Goal: Book appointment/travel/reservation

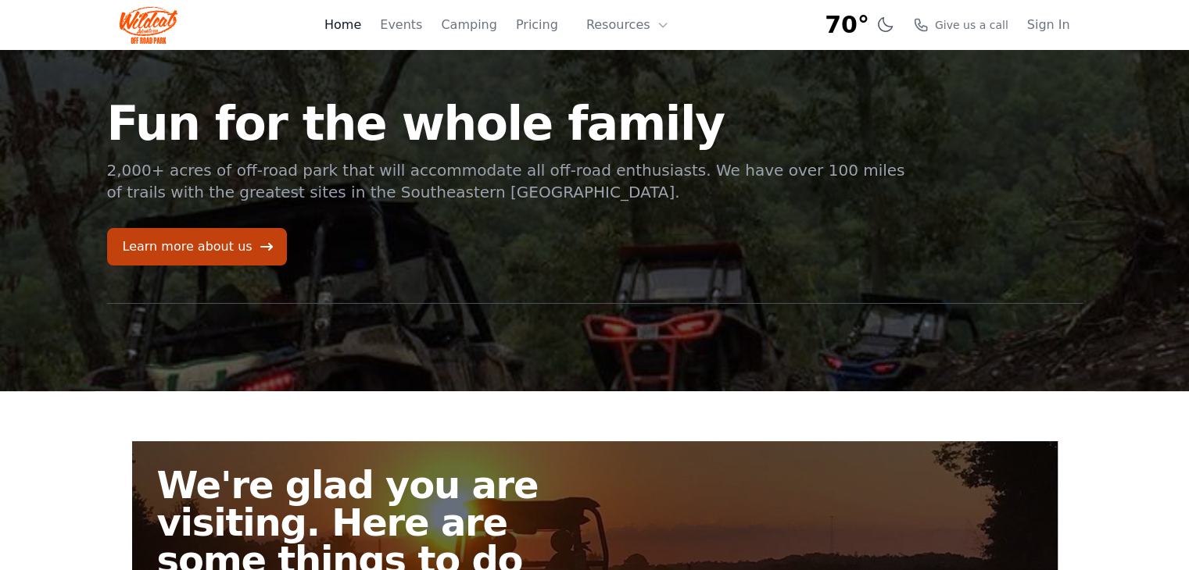
click at [361, 27] on link "Home" at bounding box center [342, 25] width 37 height 19
click at [421, 23] on link "Events" at bounding box center [401, 25] width 42 height 19
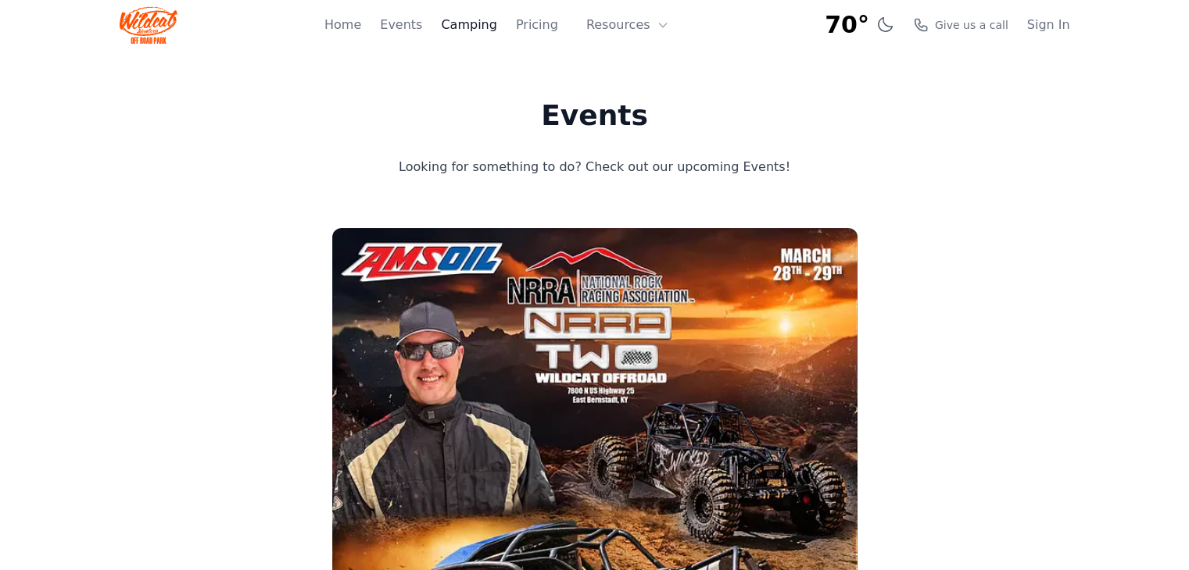
click at [496, 29] on link "Camping" at bounding box center [468, 25] width 55 height 19
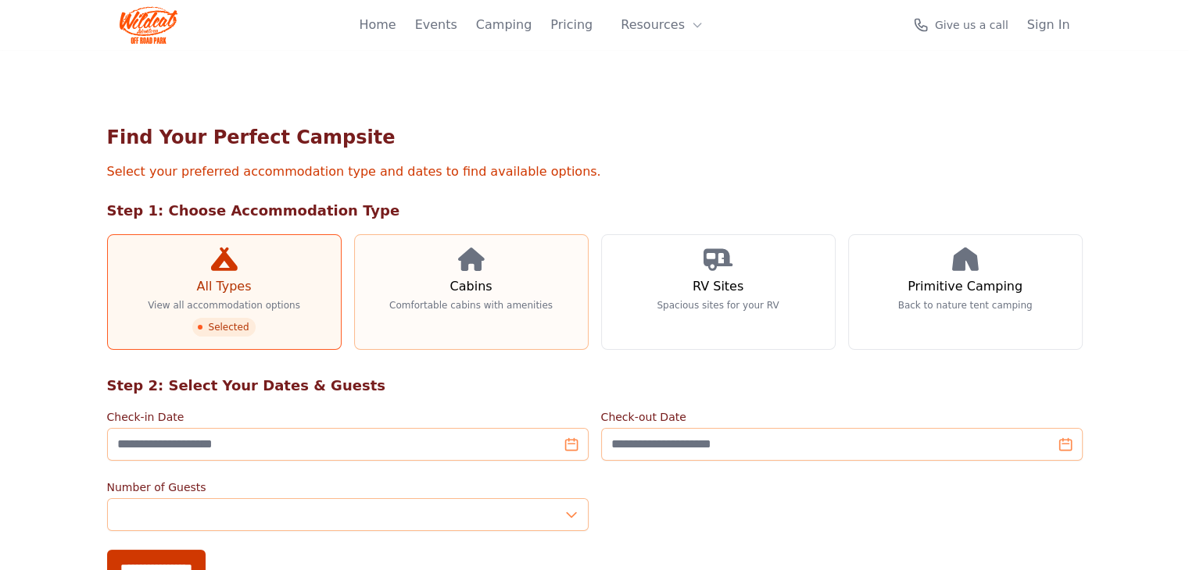
click at [391, 284] on link "Cabins Comfortable cabins with amenities" at bounding box center [471, 292] width 234 height 116
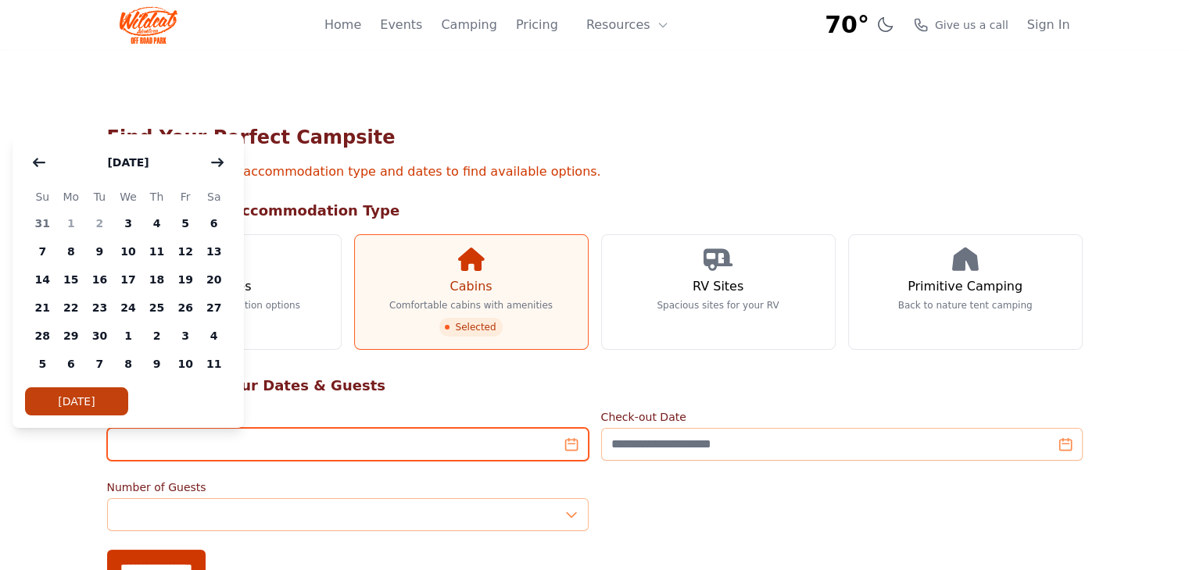
click at [570, 449] on input "Check-in Date" at bounding box center [347, 444] width 481 height 33
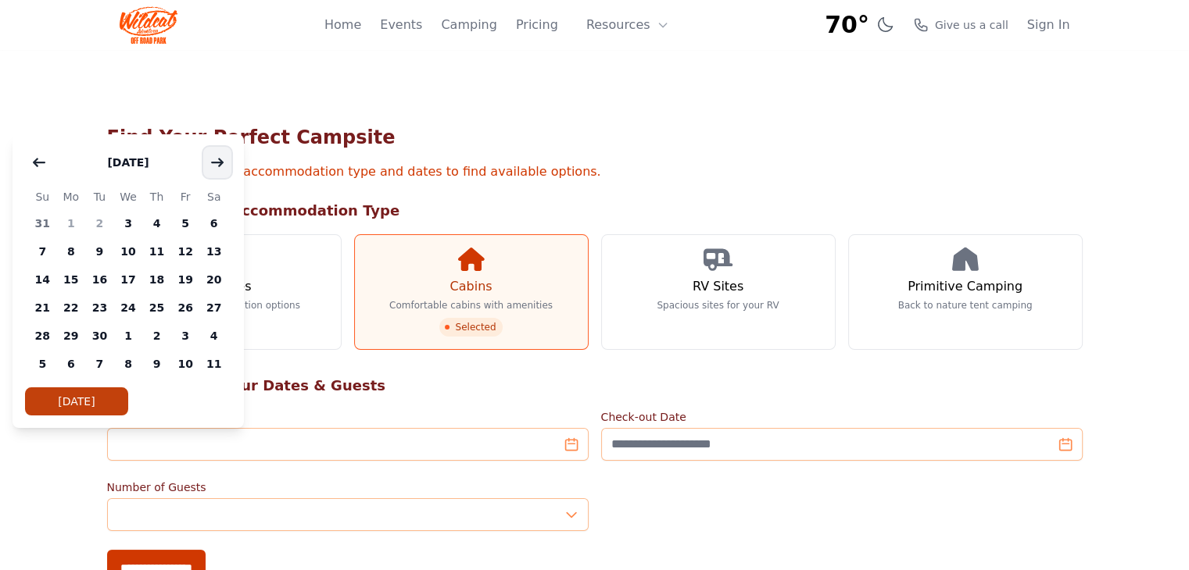
click at [219, 163] on icon "button" at bounding box center [217, 162] width 13 height 13
click at [174, 250] on span "7" at bounding box center [185, 252] width 29 height 28
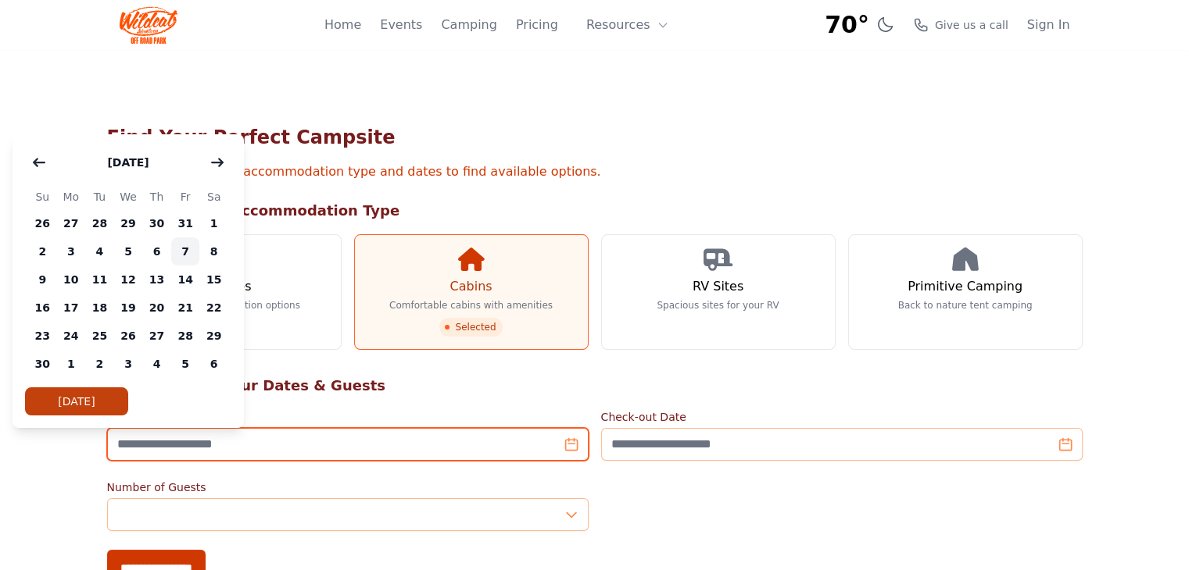
type input "**********"
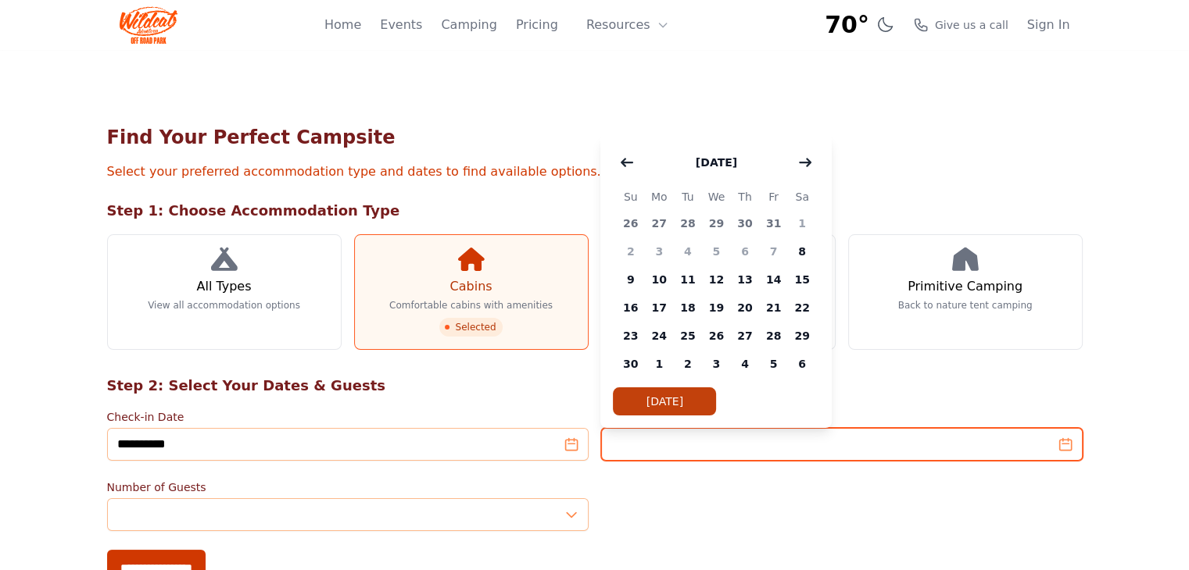
click at [688, 438] on input "Check-out Date" at bounding box center [841, 444] width 481 height 33
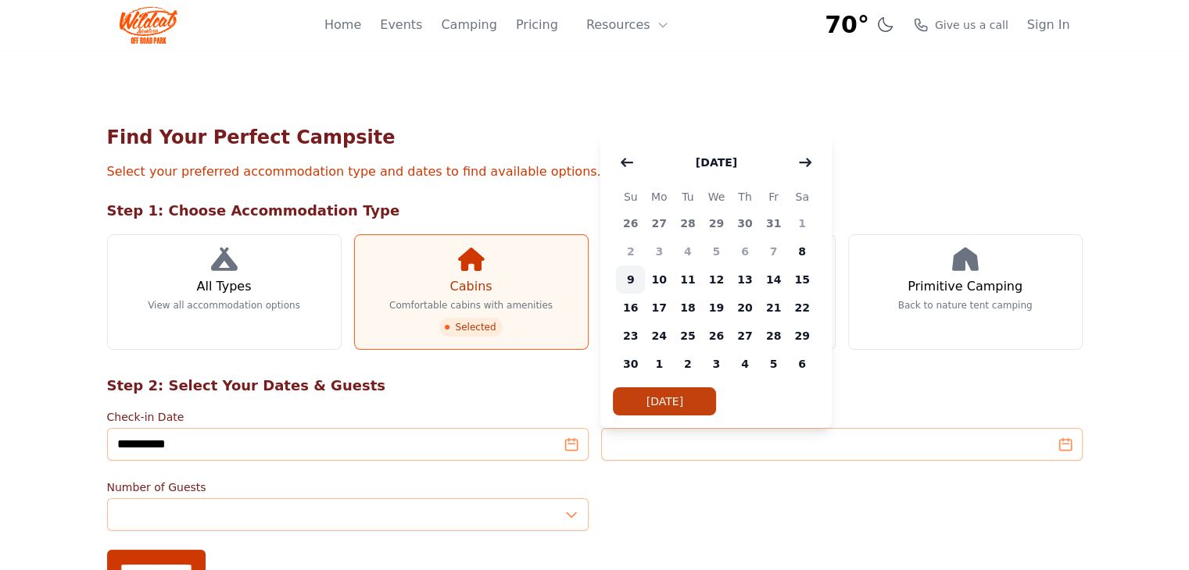
click at [632, 277] on span "9" at bounding box center [630, 280] width 29 height 28
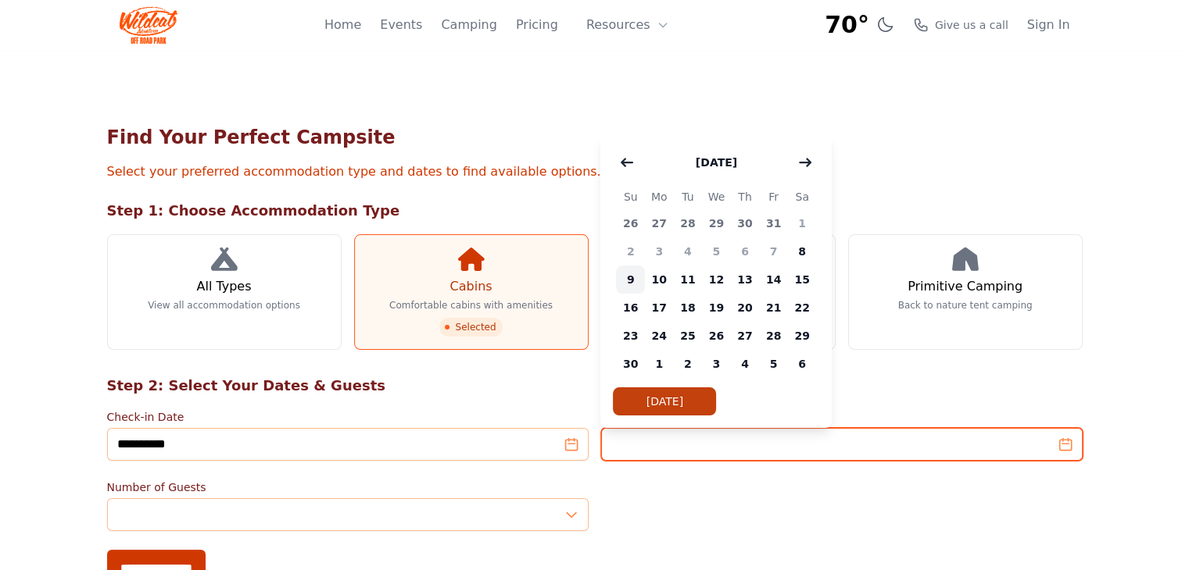
type input "**********"
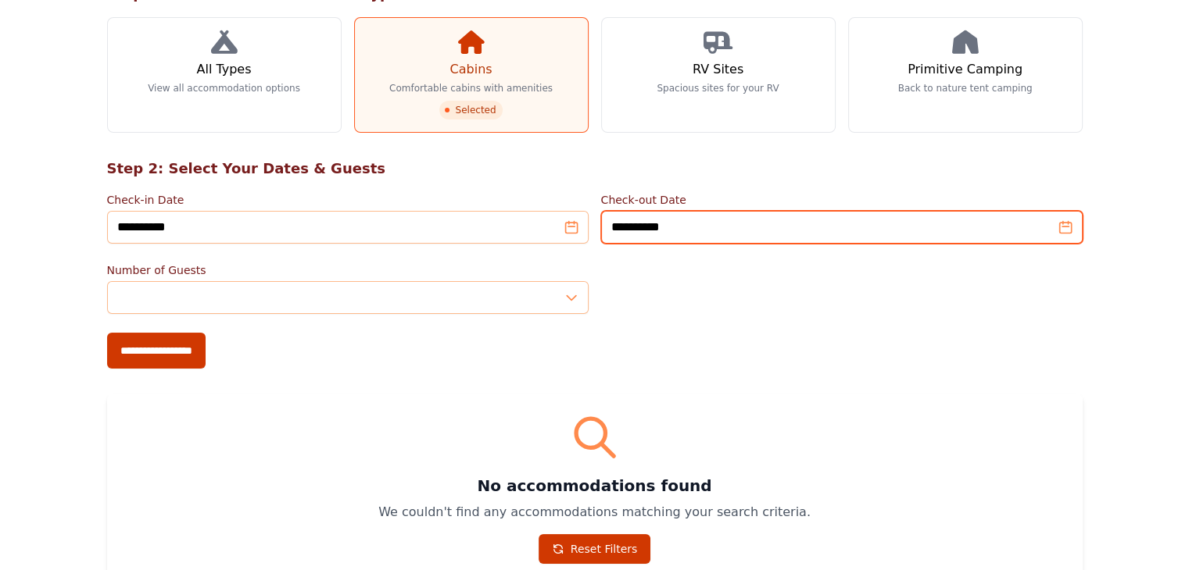
scroll to position [241, 0]
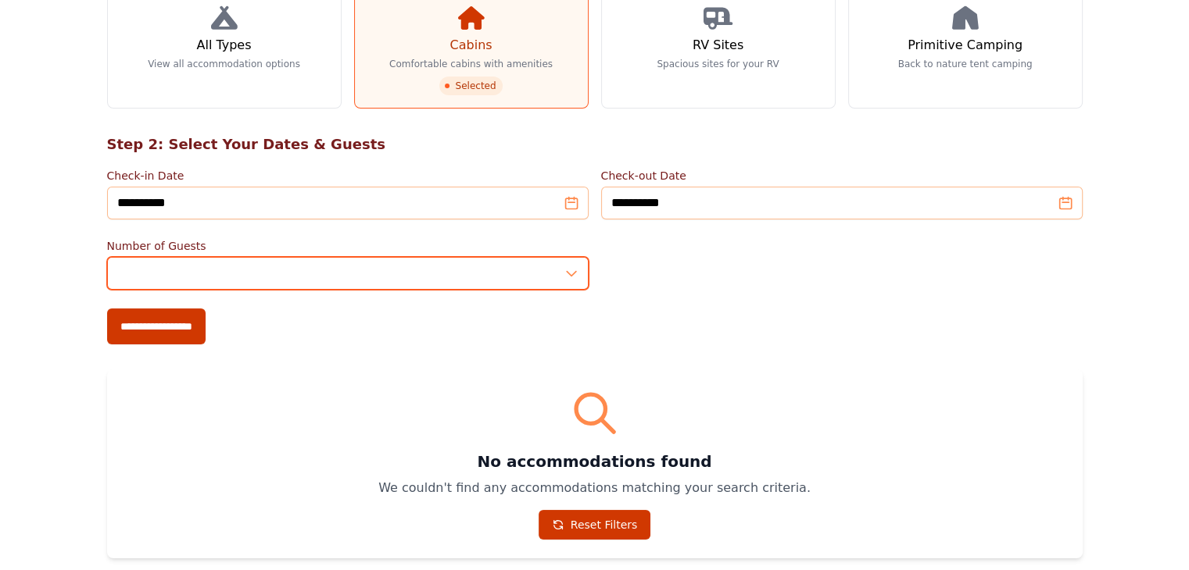
click at [531, 266] on input "*" at bounding box center [347, 273] width 481 height 33
type input "*"
click at [572, 265] on input "*" at bounding box center [347, 273] width 481 height 33
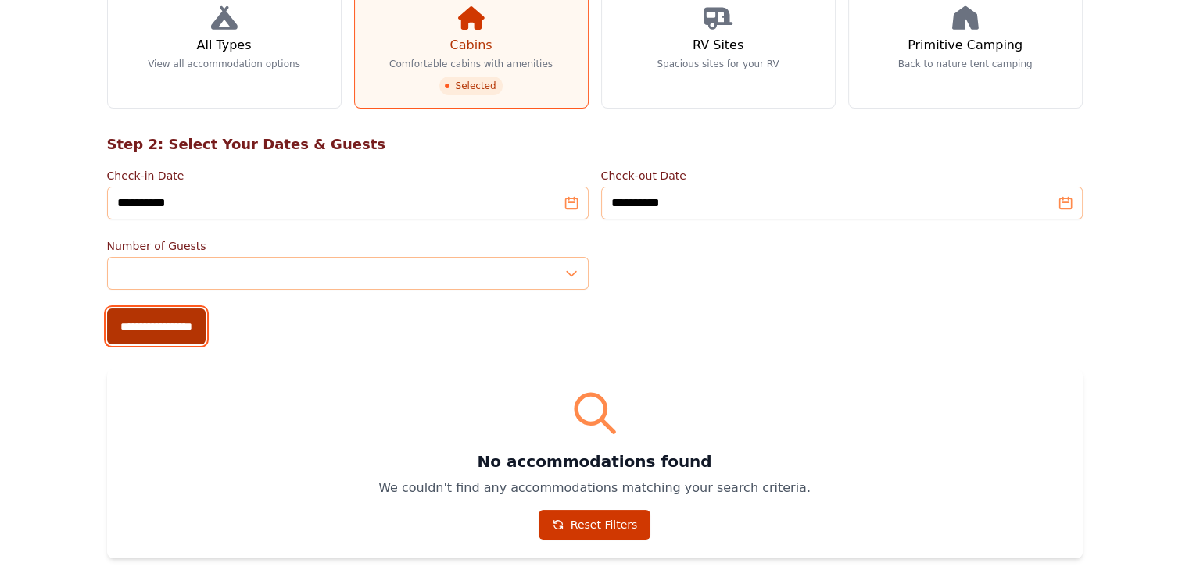
click at [107, 333] on input "**********" at bounding box center [156, 327] width 98 height 36
type input "**********"
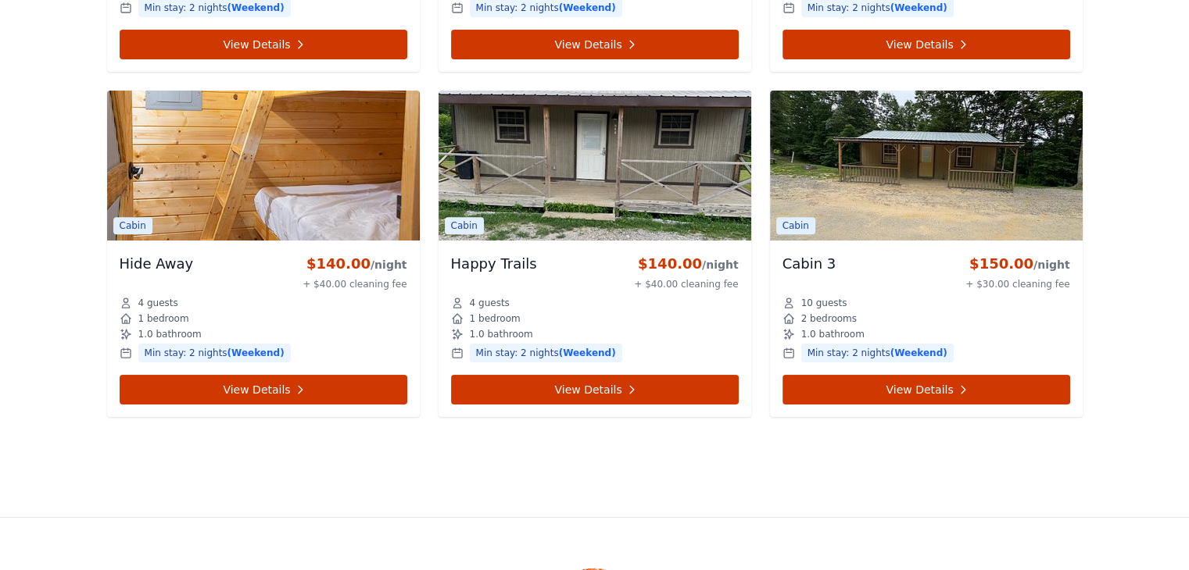
scroll to position [1060, 0]
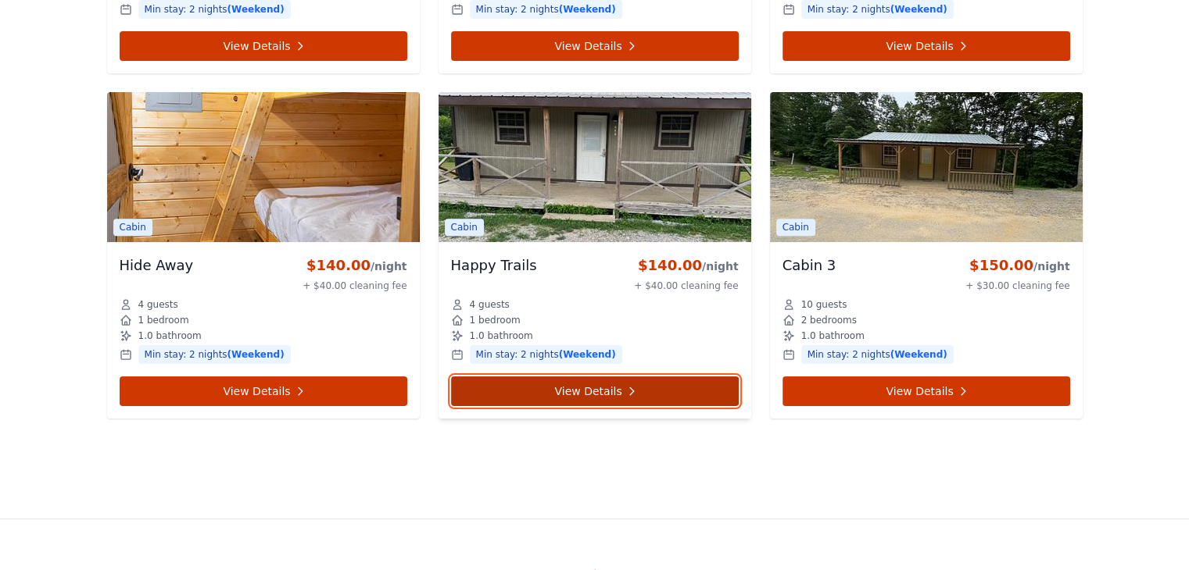
click at [576, 384] on link "View Details" at bounding box center [595, 392] width 288 height 30
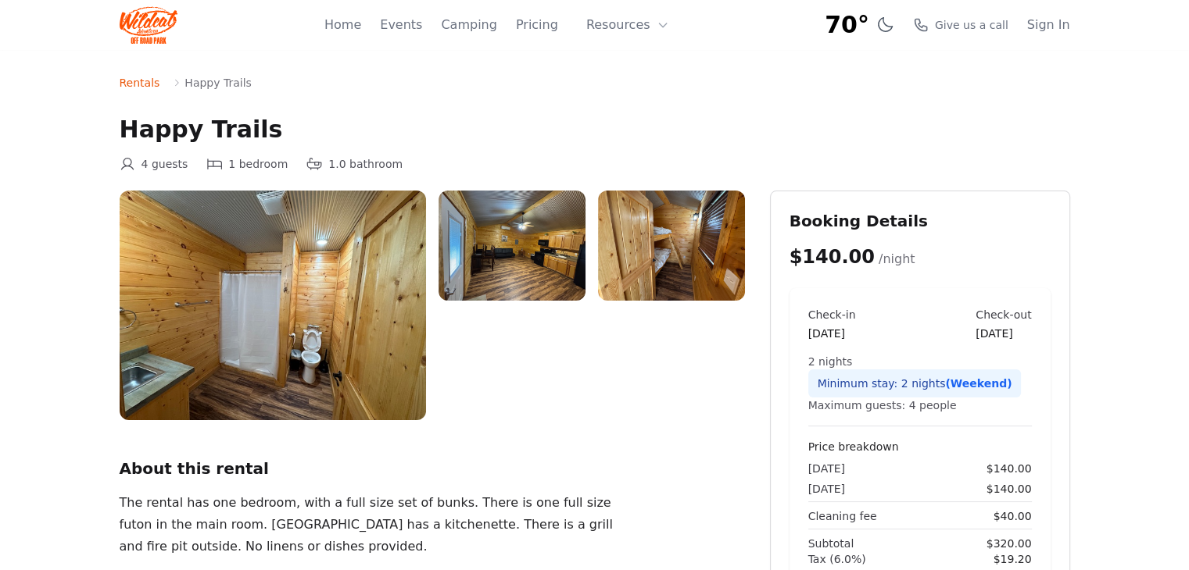
click at [547, 259] on img at bounding box center [511, 246] width 147 height 110
click at [516, 246] on img at bounding box center [511, 246] width 147 height 110
click at [322, 309] on img at bounding box center [273, 306] width 306 height 230
click at [693, 257] on img at bounding box center [671, 246] width 147 height 110
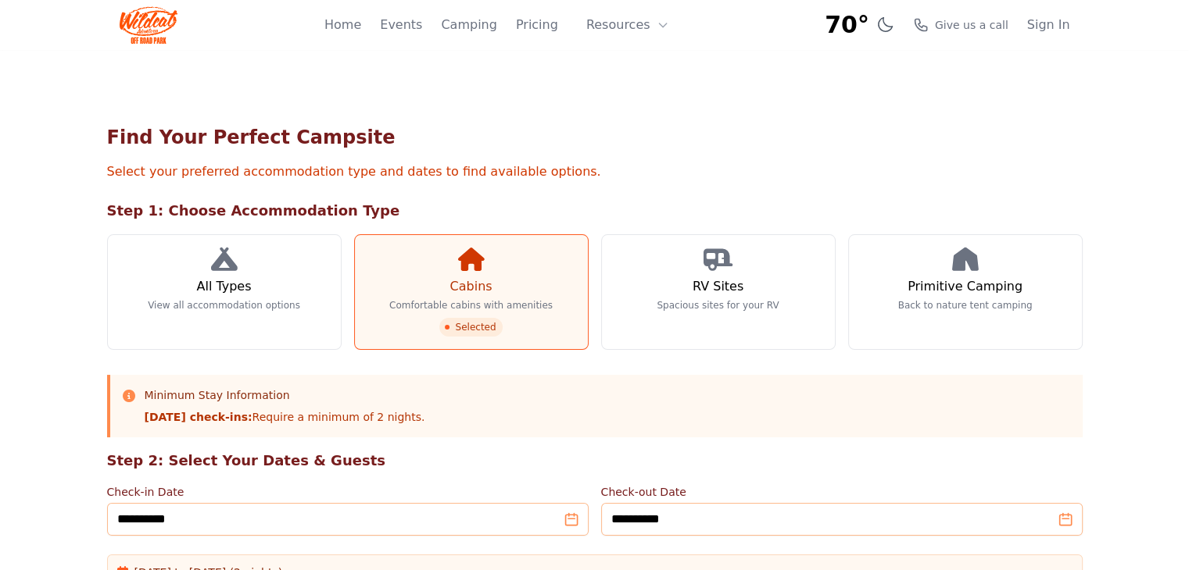
scroll to position [1060, 0]
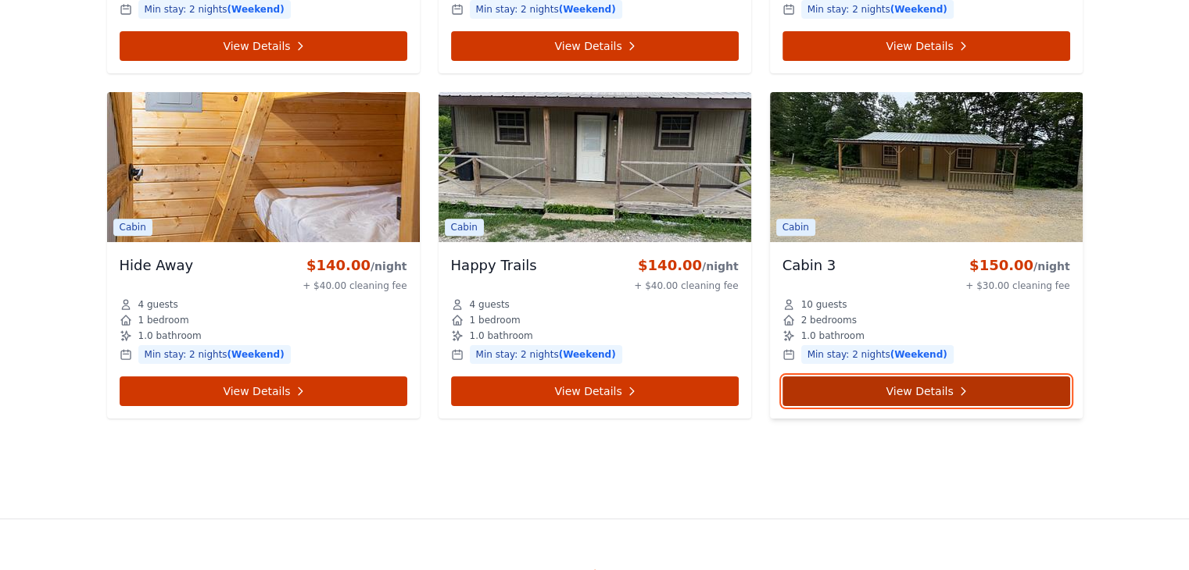
click at [930, 387] on link "View Details" at bounding box center [926, 392] width 288 height 30
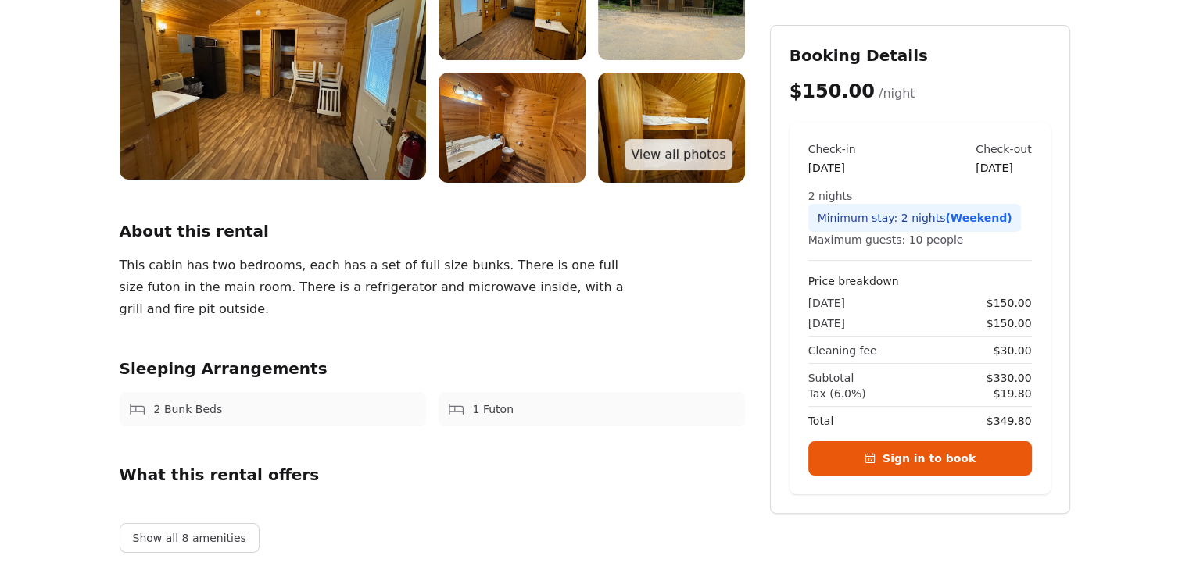
scroll to position [287, 0]
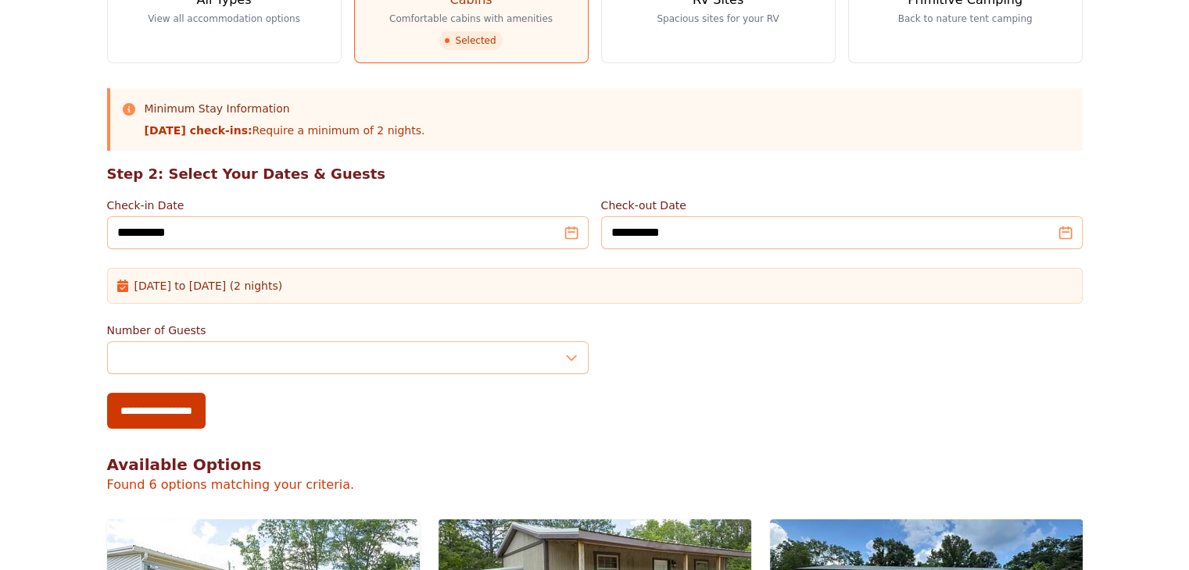
scroll to position [1060, 0]
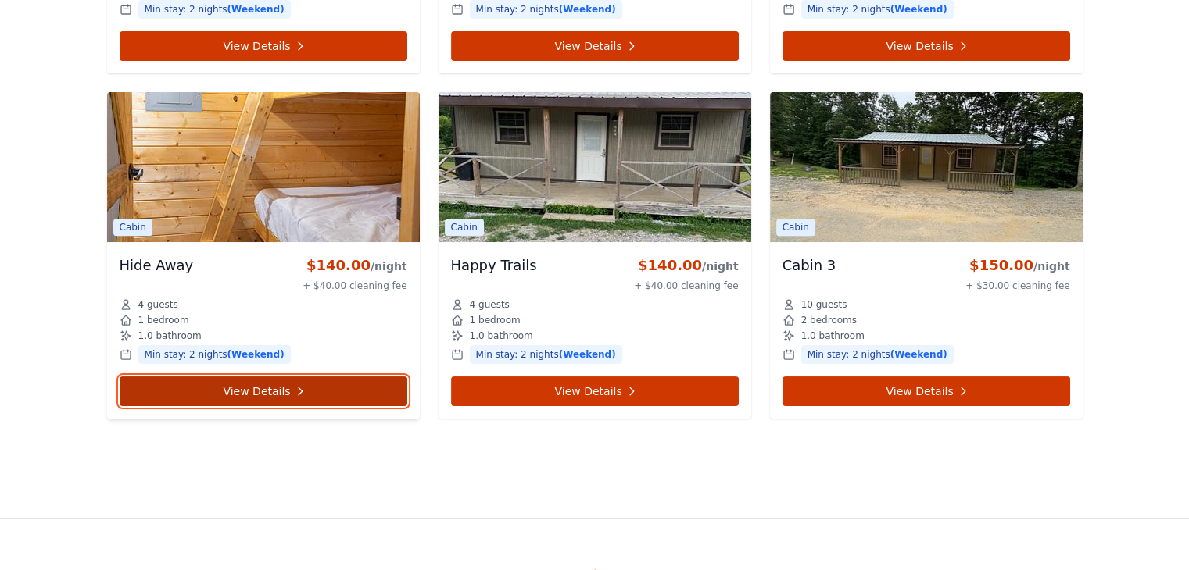
click at [173, 395] on link "View Details" at bounding box center [264, 392] width 288 height 30
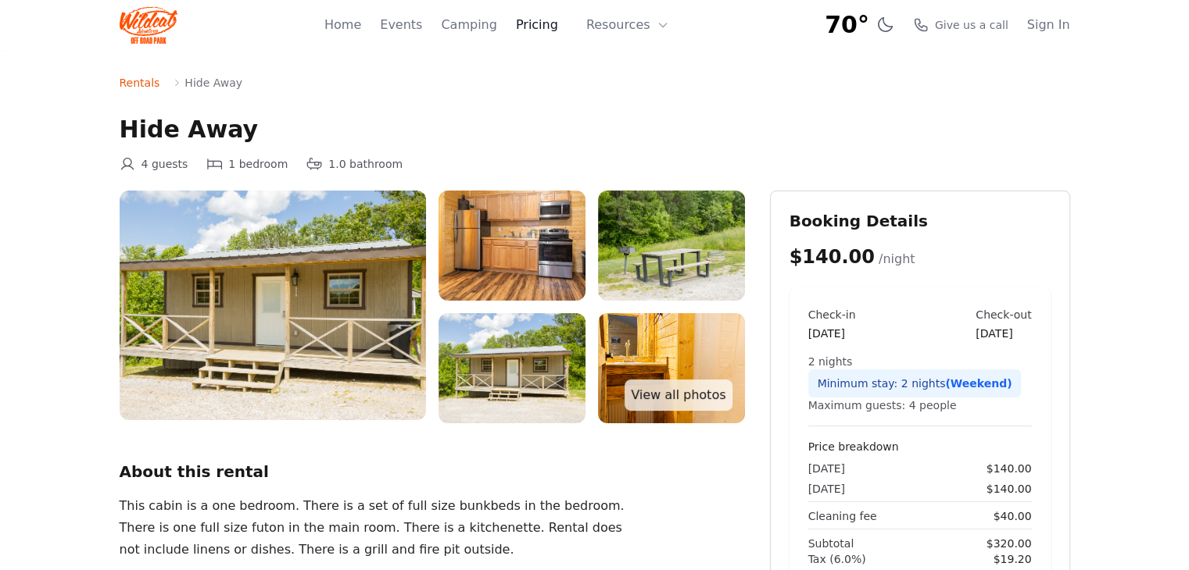
click at [547, 23] on link "Pricing" at bounding box center [537, 25] width 42 height 19
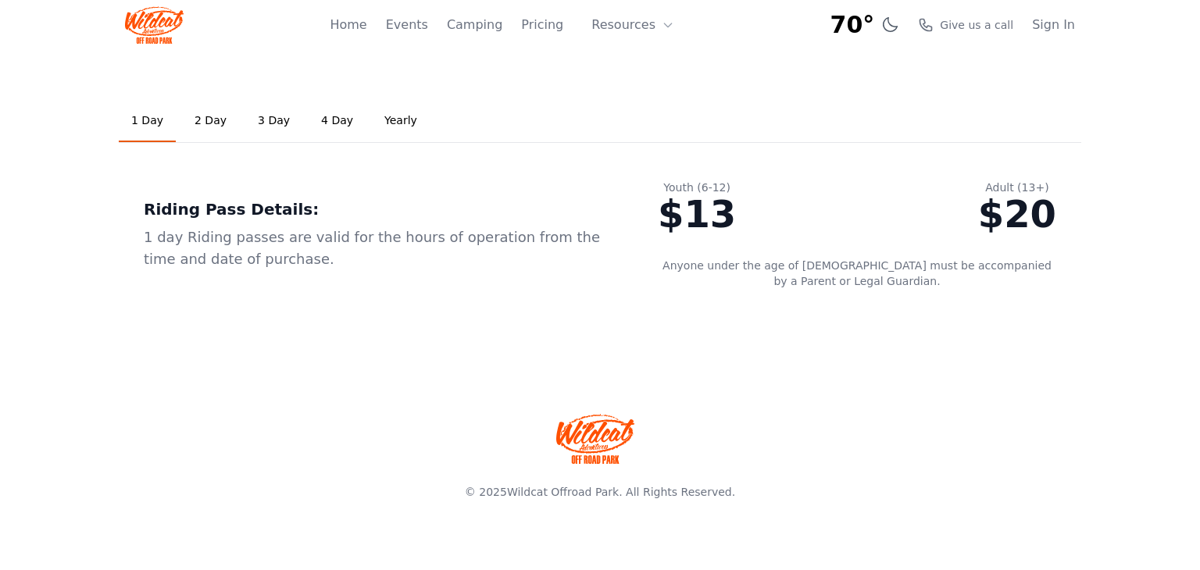
click at [209, 120] on link "2 Day" at bounding box center [210, 121] width 57 height 42
click at [154, 118] on link "1 Day" at bounding box center [147, 121] width 57 height 42
click at [644, 27] on button "Resources" at bounding box center [633, 24] width 102 height 31
click at [523, 63] on div "1 Day 2 Day 3 Day 4 Day Yearly Riding Pass Details: 1 day Riding passes are val…" at bounding box center [600, 207] width 1000 height 314
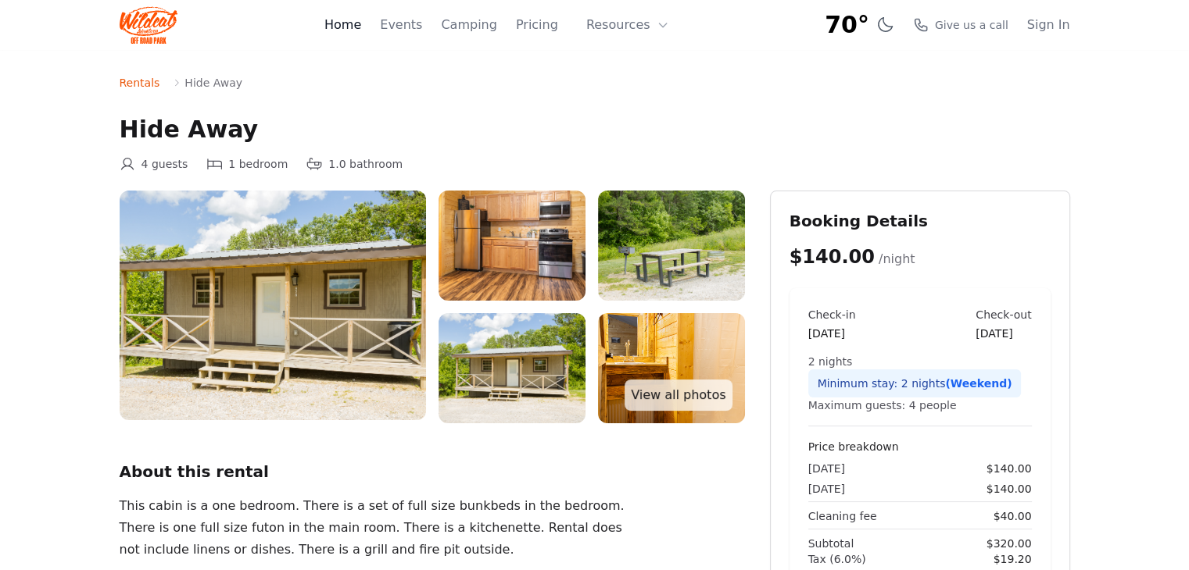
click at [357, 24] on link "Home" at bounding box center [342, 25] width 37 height 19
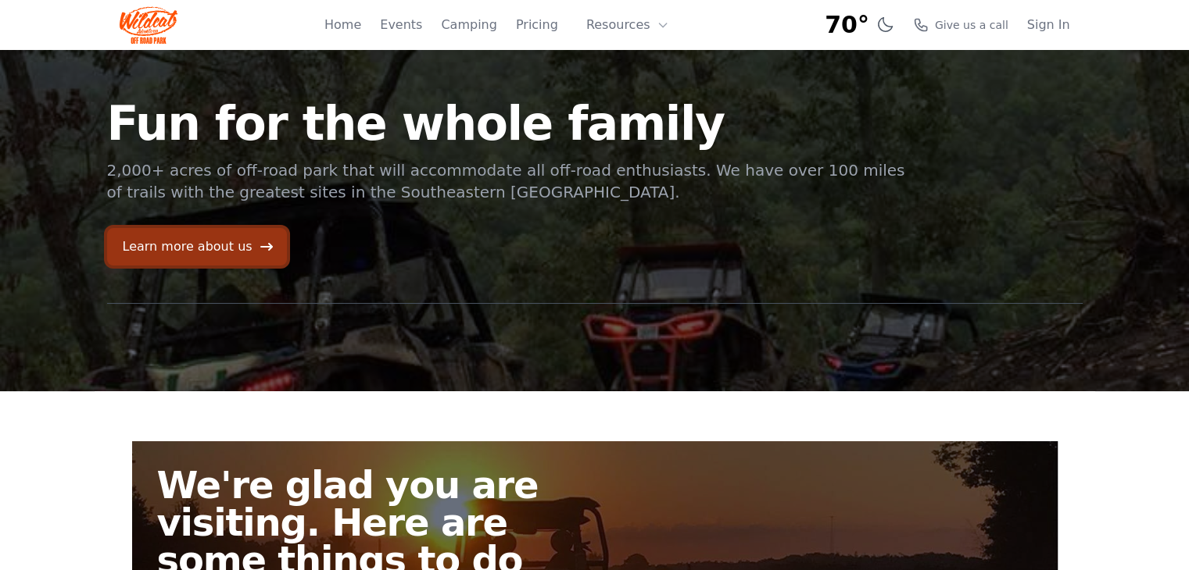
click at [256, 238] on link "Learn more about us" at bounding box center [197, 247] width 180 height 38
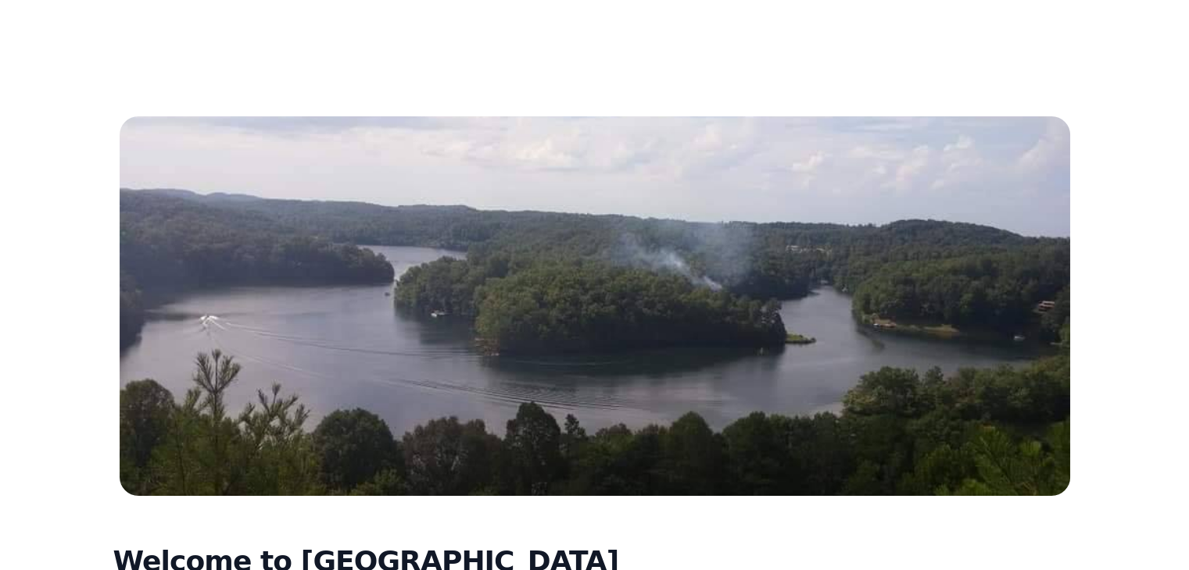
scroll to position [51, 0]
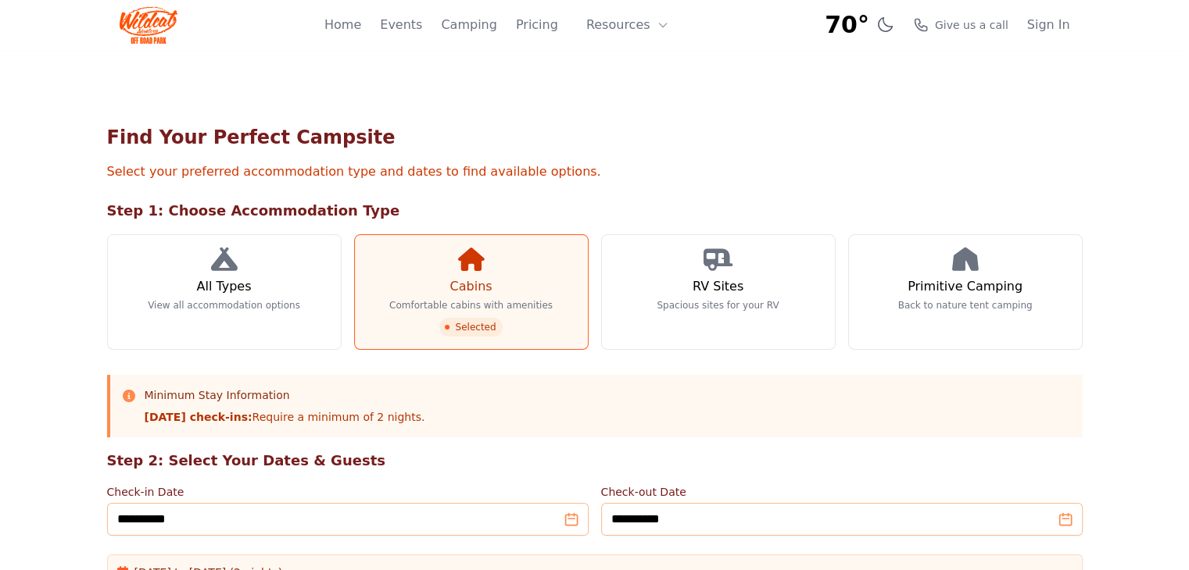
scroll to position [1060, 0]
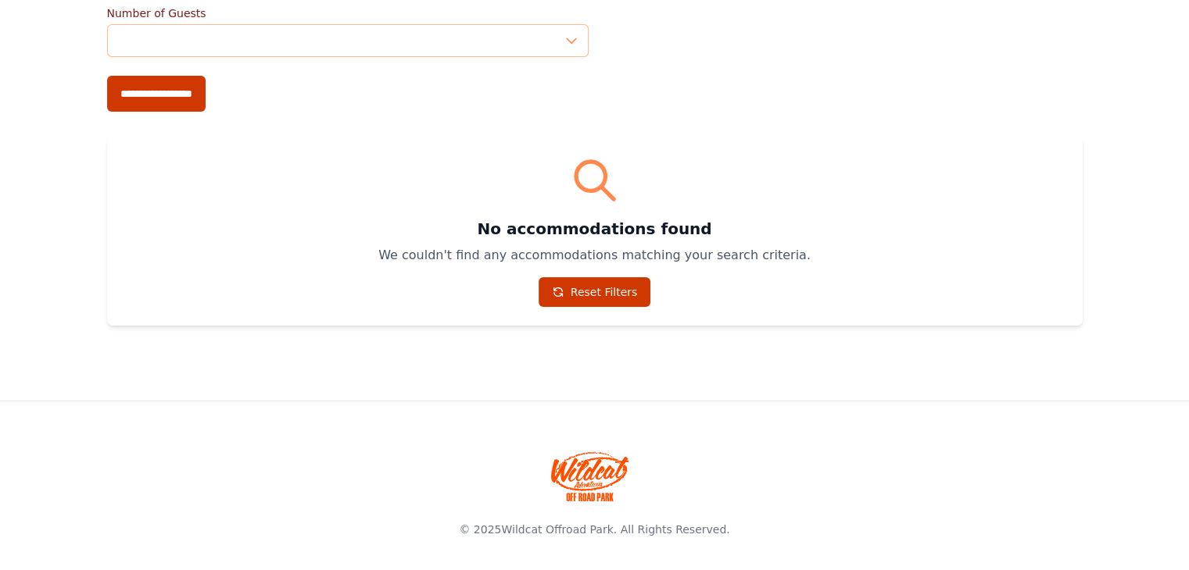
scroll to position [241, 0]
